Goal: Task Accomplishment & Management: Use online tool/utility

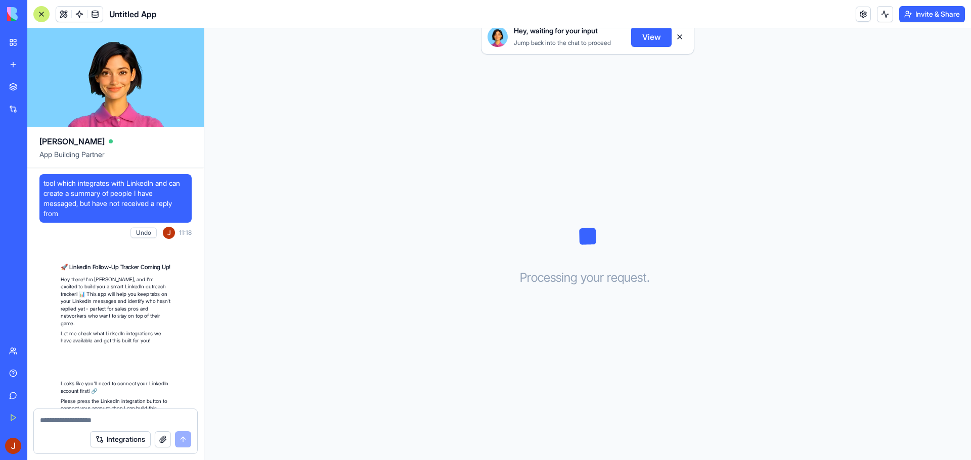
scroll to position [166, 0]
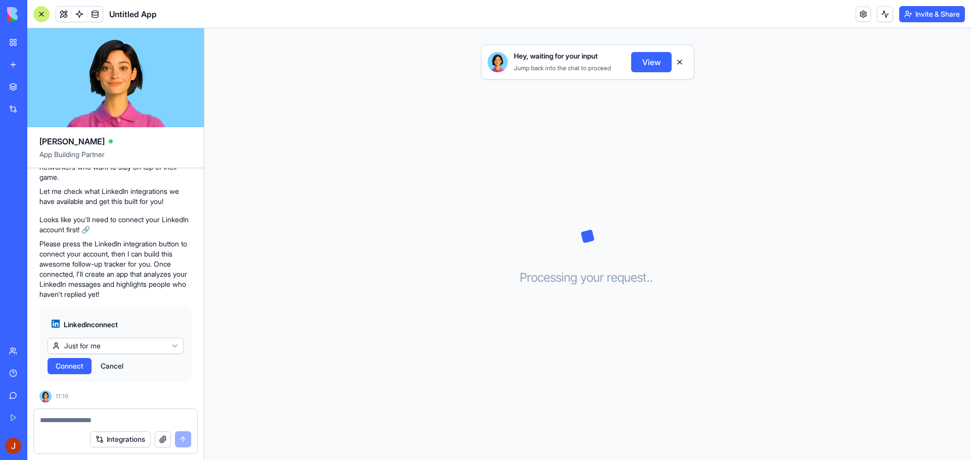
click at [110, 346] on html "BETA My Workspace New app Marketplace Integrations Recent Untitled App AI Logo …" at bounding box center [485, 230] width 971 height 460
click at [71, 370] on span "Connect" at bounding box center [70, 366] width 28 height 10
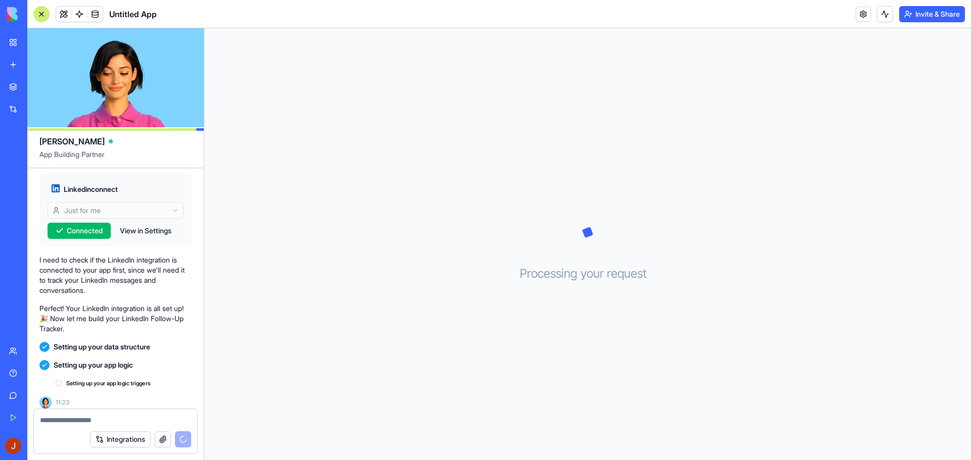
scroll to position [307, 0]
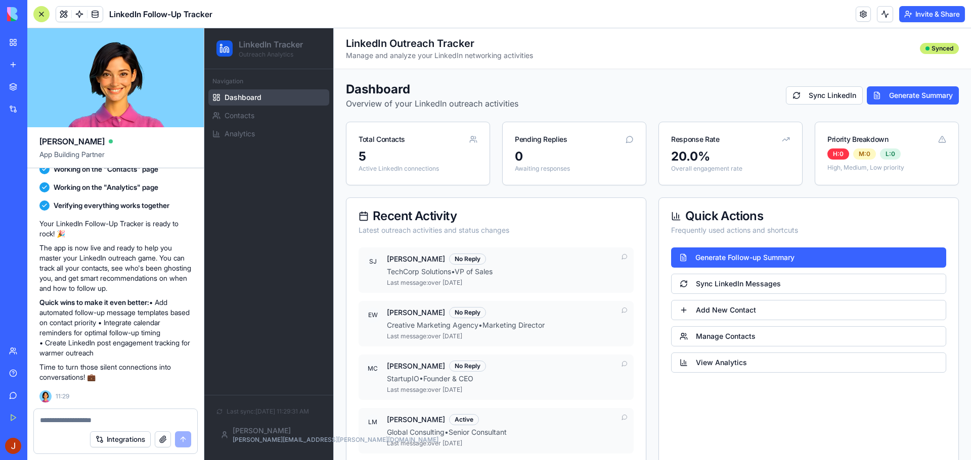
click at [818, 100] on button "Sync LinkedIn" at bounding box center [824, 95] width 77 height 18
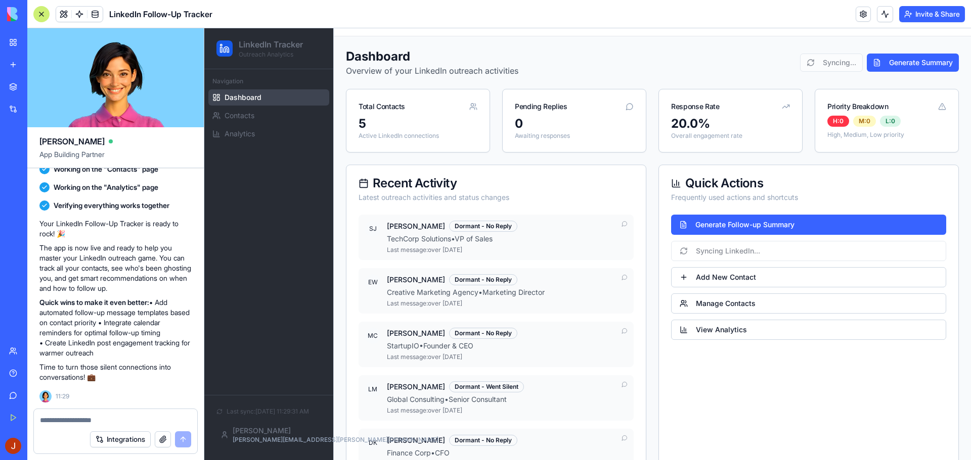
scroll to position [51, 0]
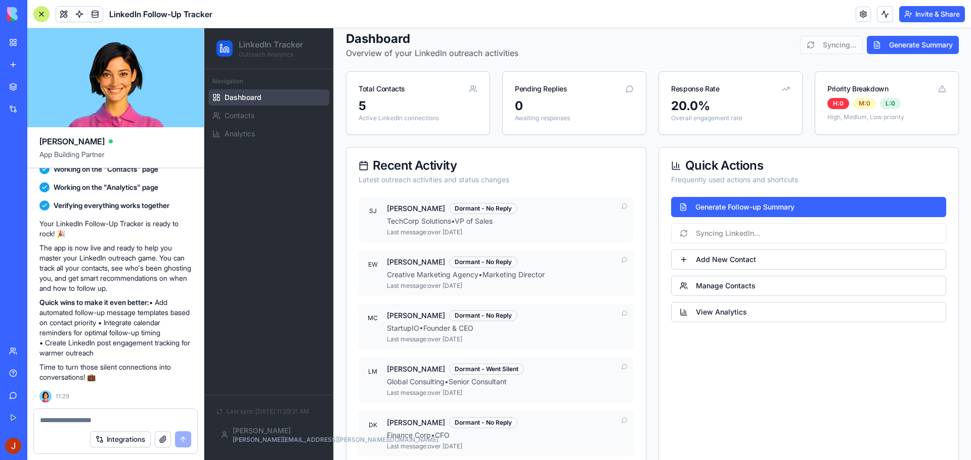
click at [75, 419] on textarea at bounding box center [115, 421] width 151 height 10
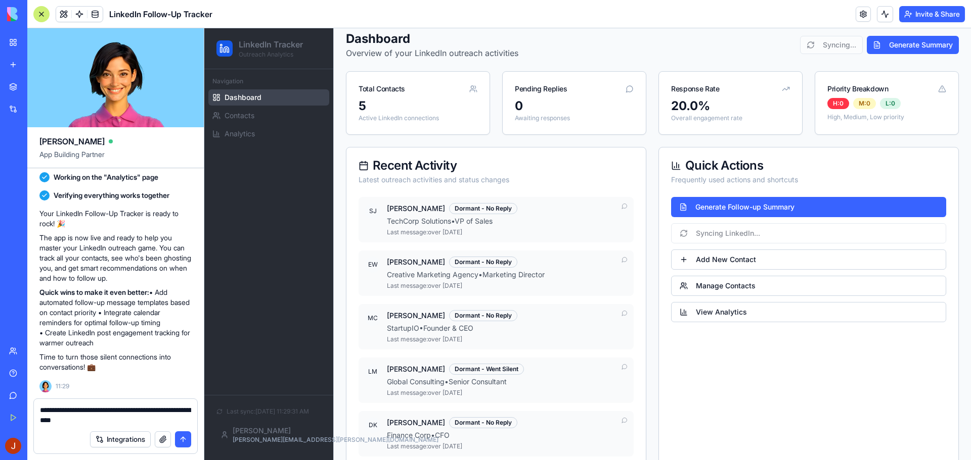
type textarea "**********"
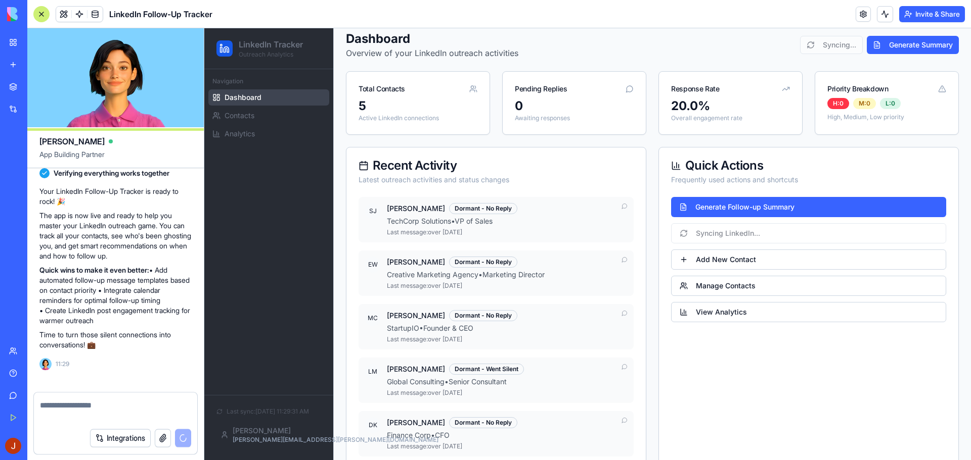
scroll to position [657, 0]
